Goal: Information Seeking & Learning: Learn about a topic

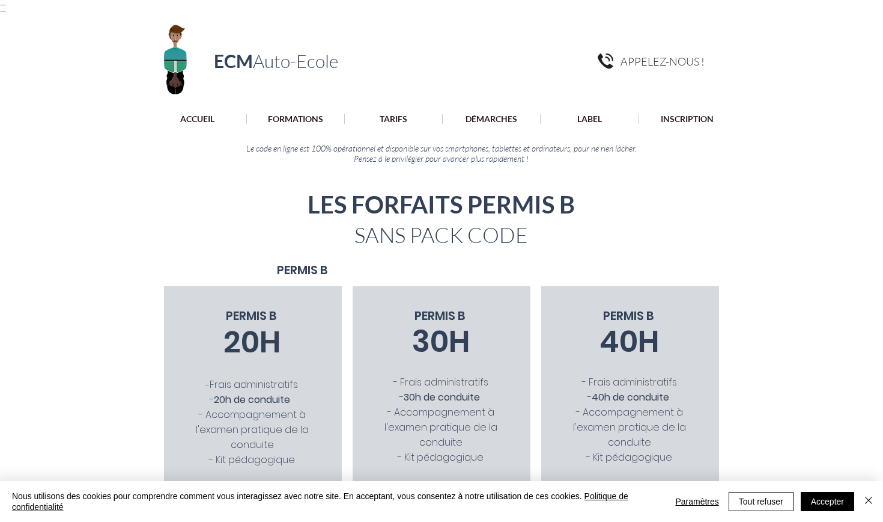
click at [395, 105] on div "ECM Auto-Ecole APPELEZ-NOUS ! ACCUEIL FORMATIONS Code de la route (ETG) [GEOGRA…" at bounding box center [441, 92] width 883 height 159
click at [393, 115] on p "TARIFS" at bounding box center [394, 119] width 40 height 10
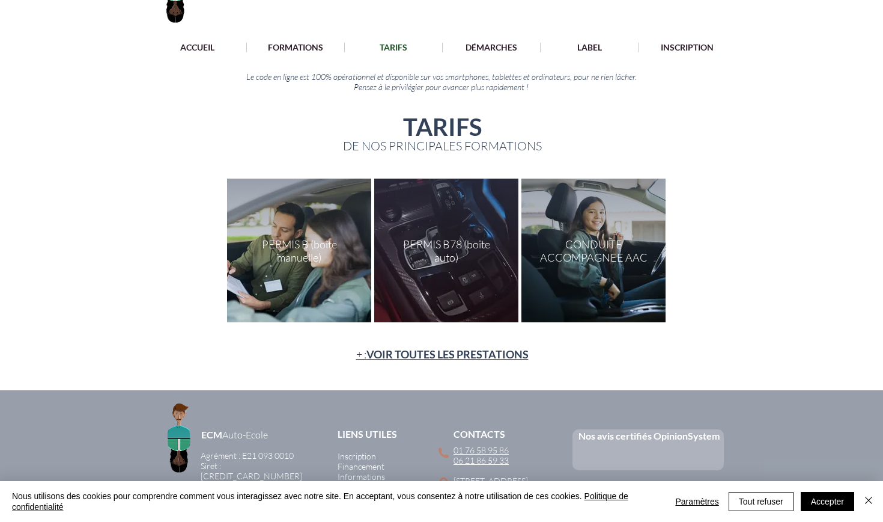
scroll to position [124, 0]
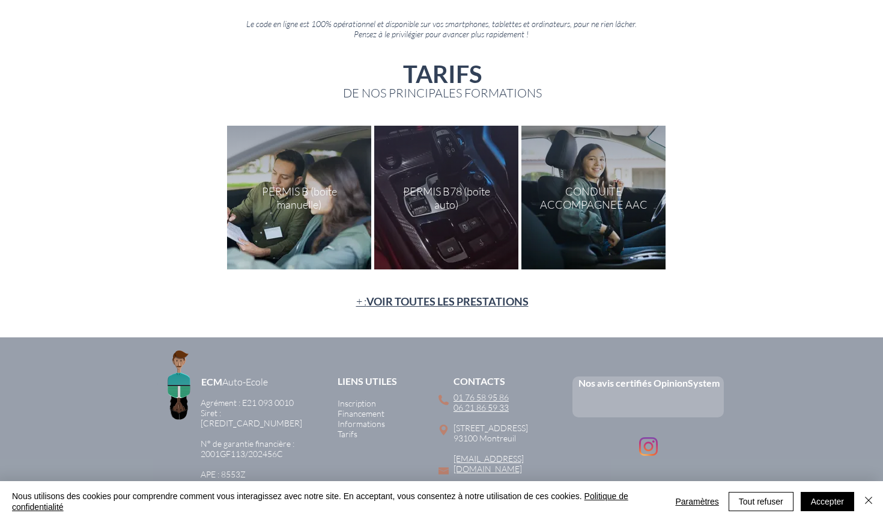
click at [422, 292] on div at bounding box center [441, 192] width 883 height 289
click at [423, 300] on span "VOIR TOUTES LES PRESTATIONS" at bounding box center [448, 300] width 162 height 13
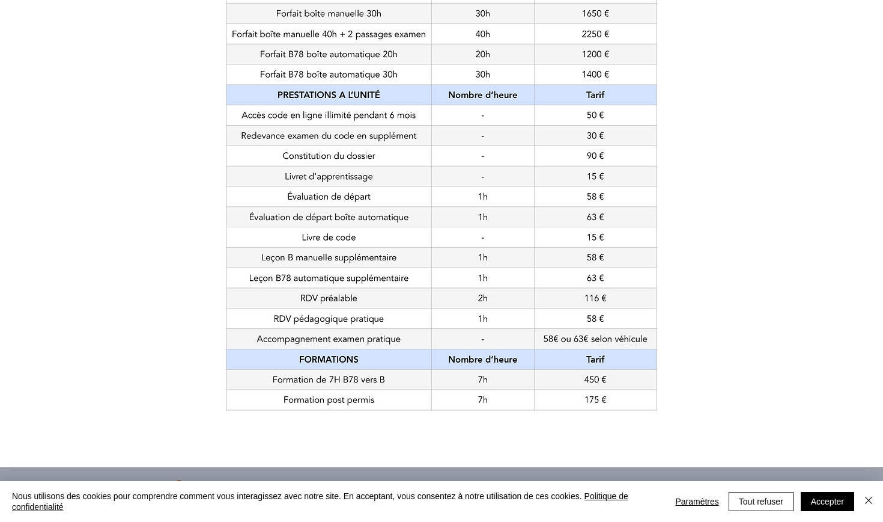
scroll to position [207, 0]
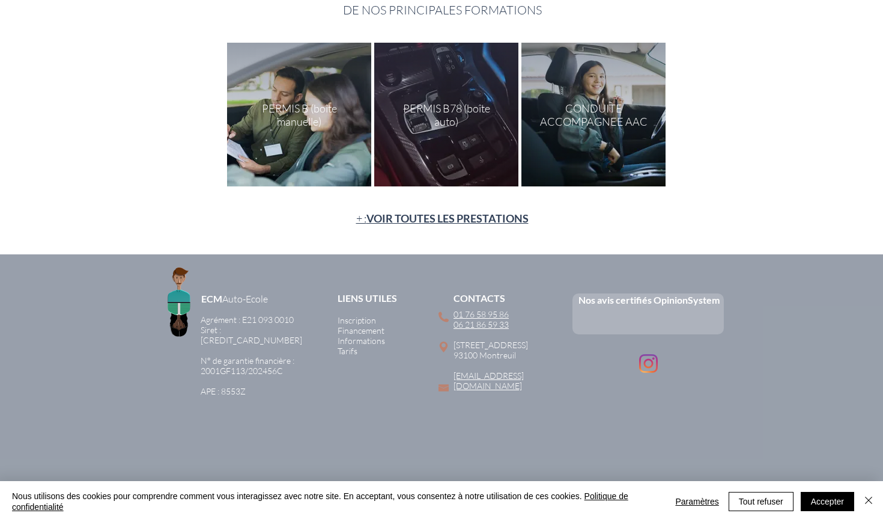
scroll to position [124, 0]
